Goal: Find specific page/section: Find specific page/section

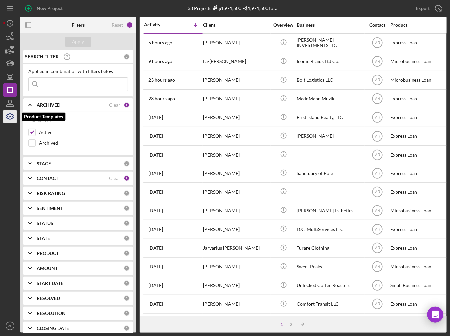
click at [8, 113] on icon "button" at bounding box center [10, 116] width 17 height 17
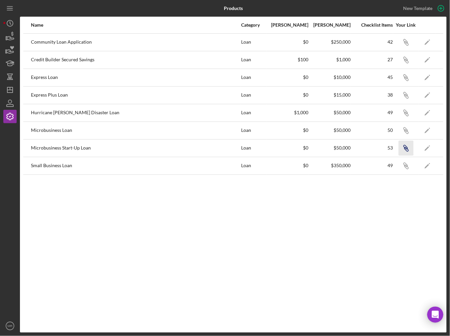
click at [407, 145] on icon "Icon/Link" at bounding box center [405, 147] width 15 height 15
click at [10, 88] on line "button" at bounding box center [10, 88] width 0 height 3
